Goal: Information Seeking & Learning: Learn about a topic

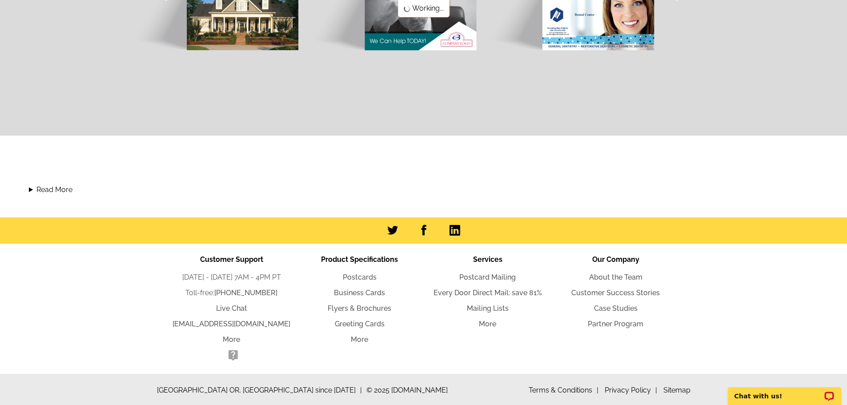
scroll to position [877, 0]
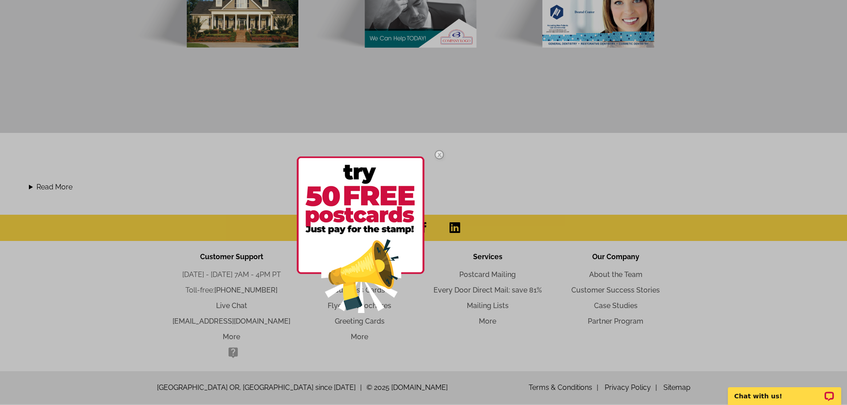
click at [438, 157] on img at bounding box center [439, 155] width 26 height 26
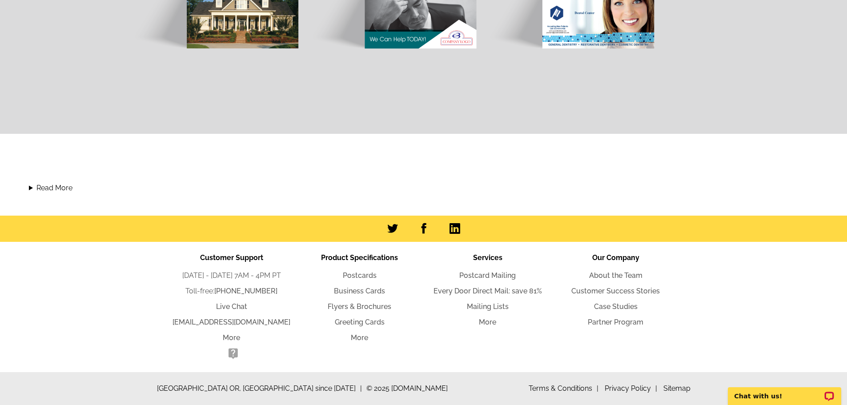
click at [60, 289] on div "Customer Support Monday - Friday 7AM - 4PM PT Toll-free: 800-260-5887 Live Chat…" at bounding box center [423, 307] width 847 height 130
click at [84, 301] on div "Customer Support Monday - Friday 7AM - 4PM PT Toll-free: 800-260-5887 Live Chat…" at bounding box center [423, 307] width 847 height 130
click at [609, 308] on link "Case Studies" at bounding box center [616, 306] width 44 height 8
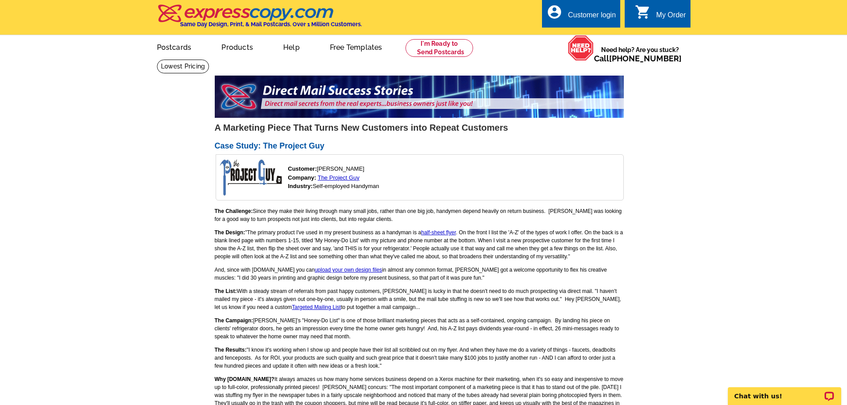
click at [210, 212] on div "A Marketing Piece That Turns New Customers into Repeat Customers Case Study: Th…" at bounding box center [419, 400] width 418 height 659
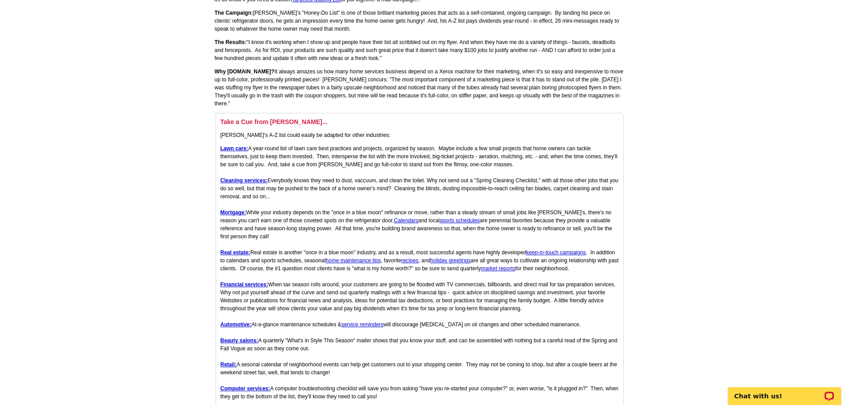
scroll to position [311, 0]
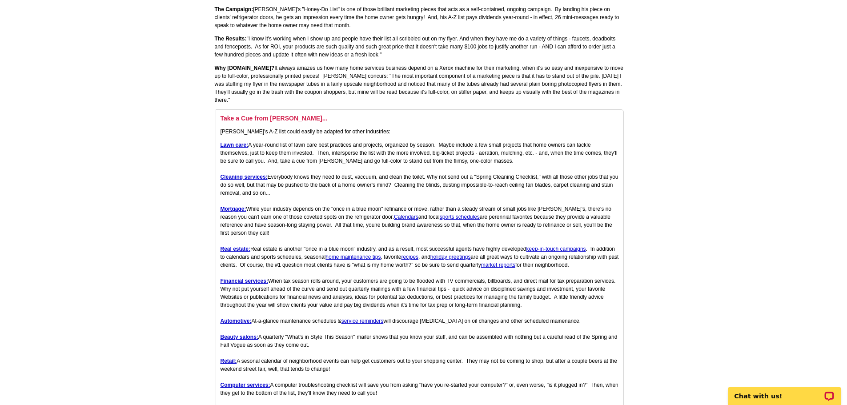
click at [167, 241] on main "[DOMAIN_NAME] > Direct Mail Case Studies > The Project Guy A Marketing Piece Th…" at bounding box center [423, 91] width 847 height 686
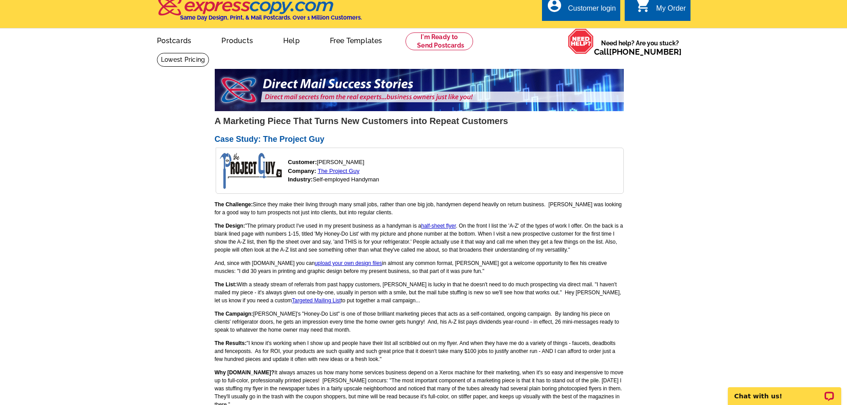
scroll to position [0, 0]
